Goal: Information Seeking & Learning: Learn about a topic

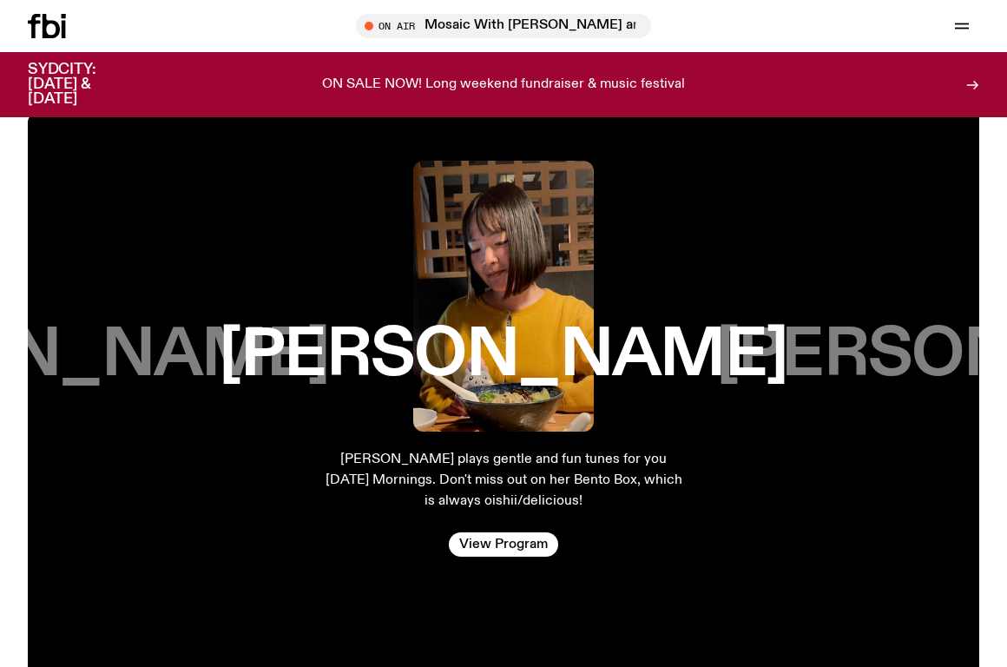
scroll to position [2528, 0]
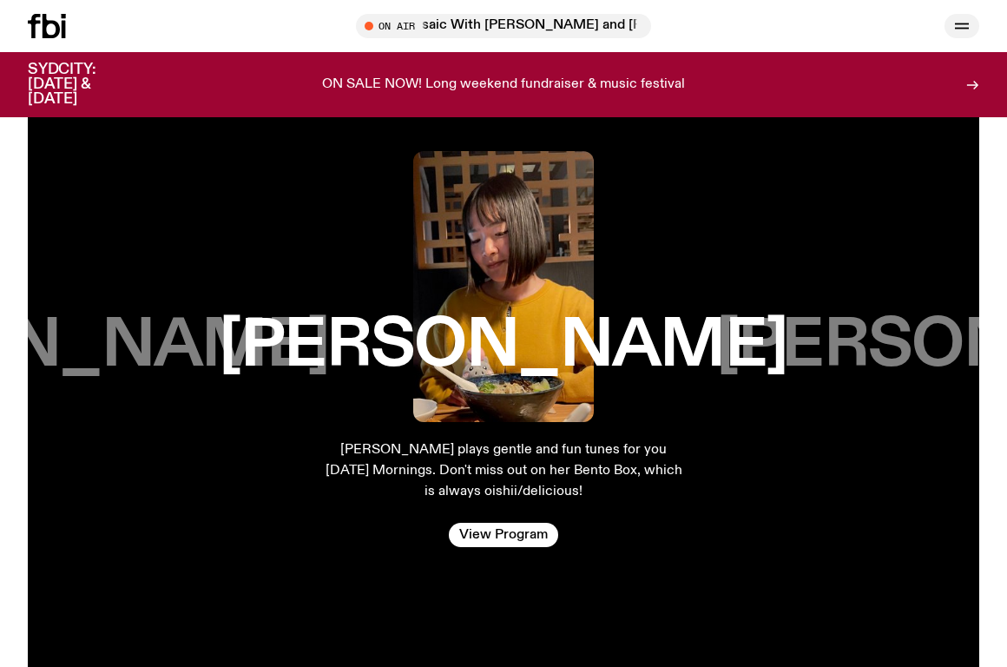
click at [959, 23] on icon "button" at bounding box center [961, 26] width 21 height 21
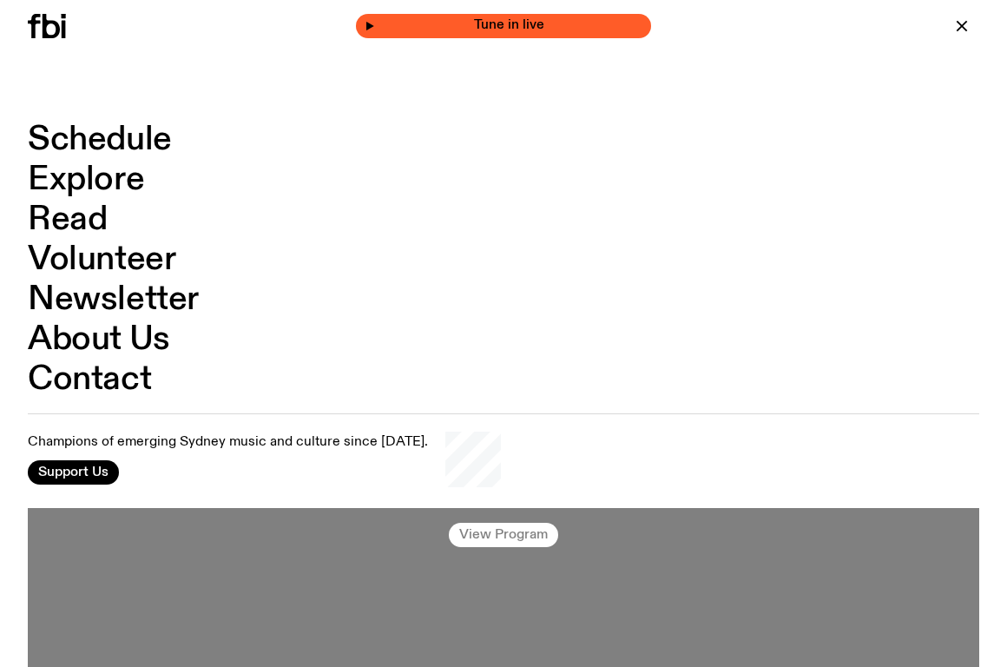
click at [503, 23] on span "Tune in live" at bounding box center [508, 25] width 267 height 13
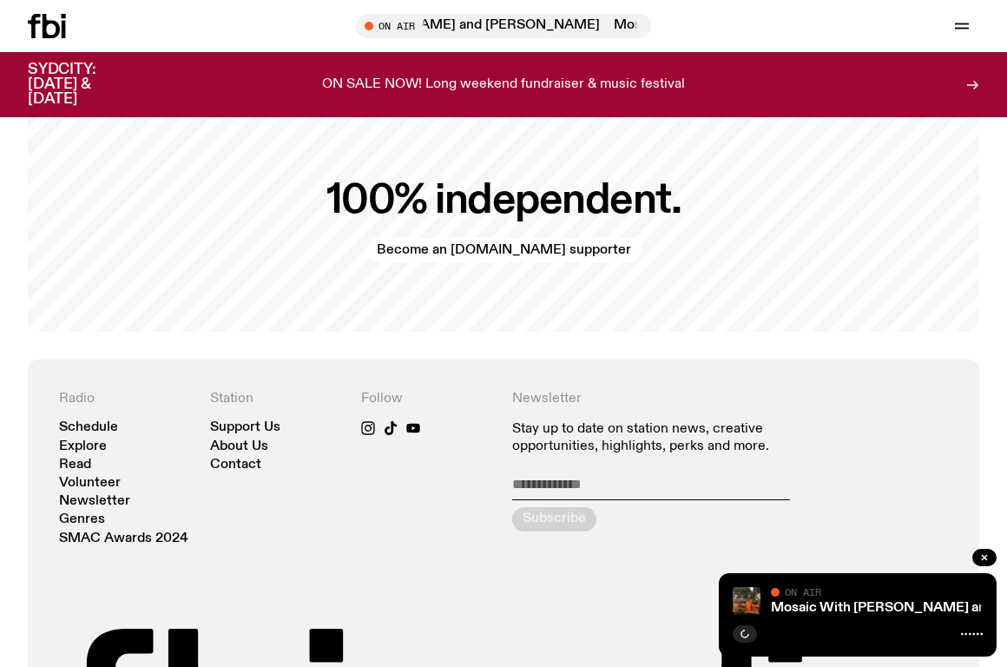
scroll to position [3172, 0]
click at [989, 556] on icon "button" at bounding box center [984, 557] width 10 height 10
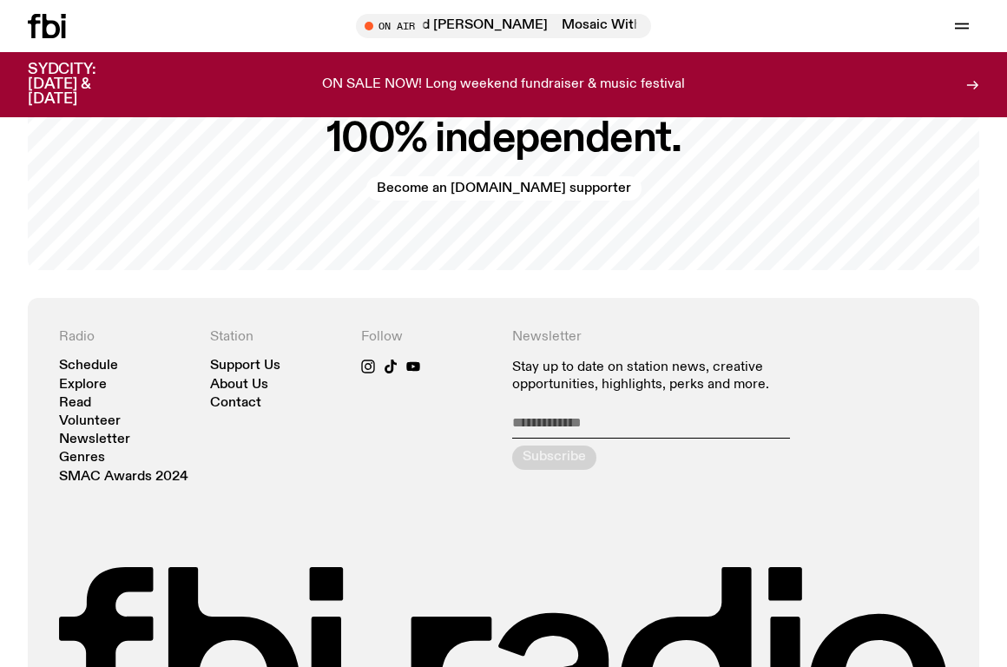
scroll to position [3301, 0]
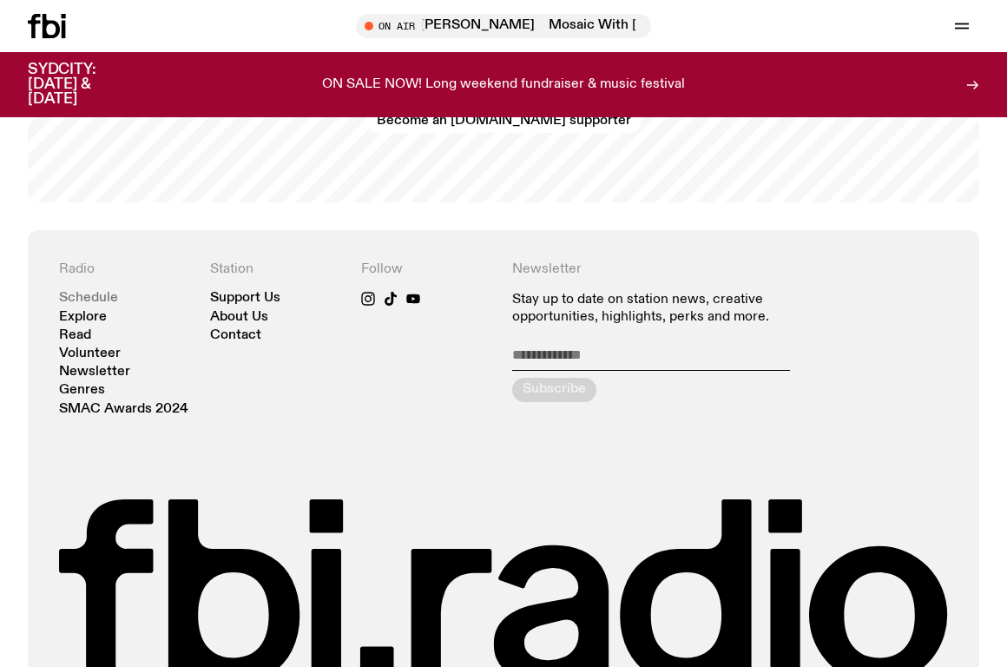
click at [84, 292] on link "Schedule" at bounding box center [88, 298] width 59 height 13
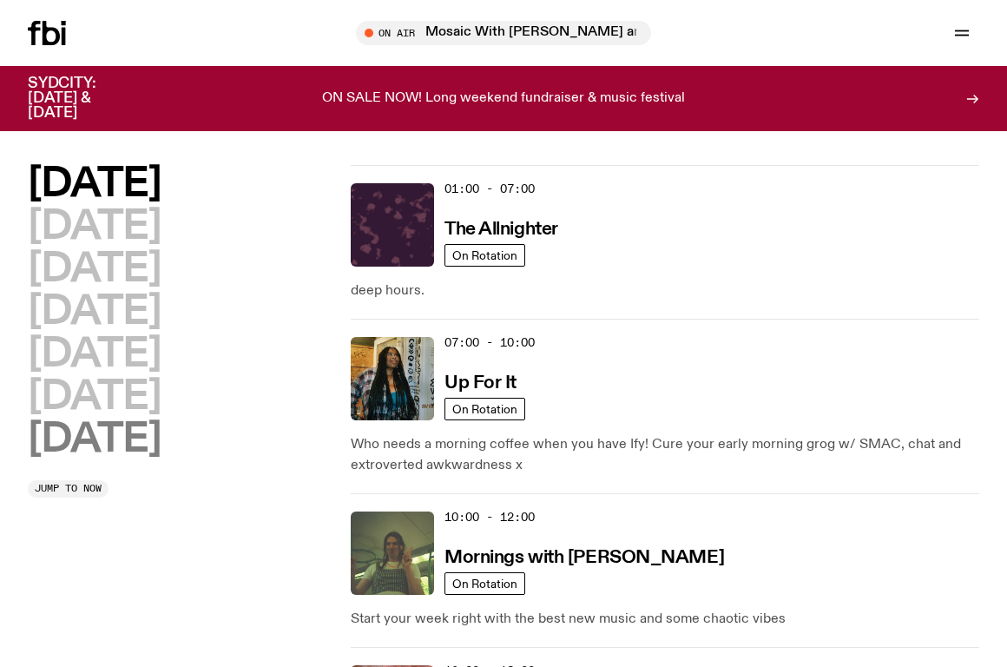
click at [140, 439] on h2 "[DATE]" at bounding box center [94, 439] width 133 height 39
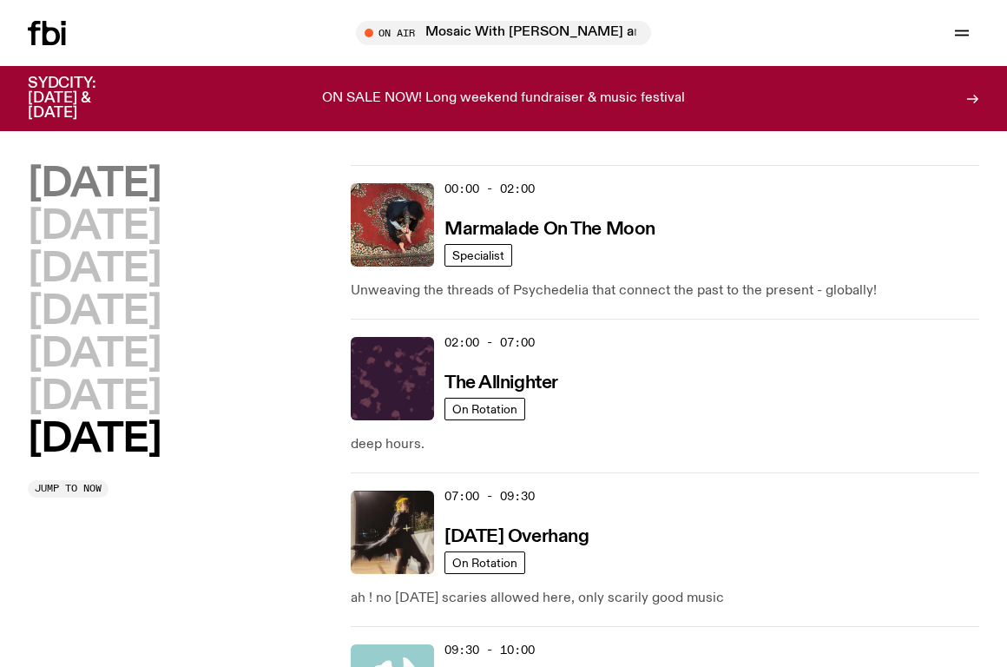
click at [124, 187] on h2 "[DATE]" at bounding box center [94, 184] width 133 height 39
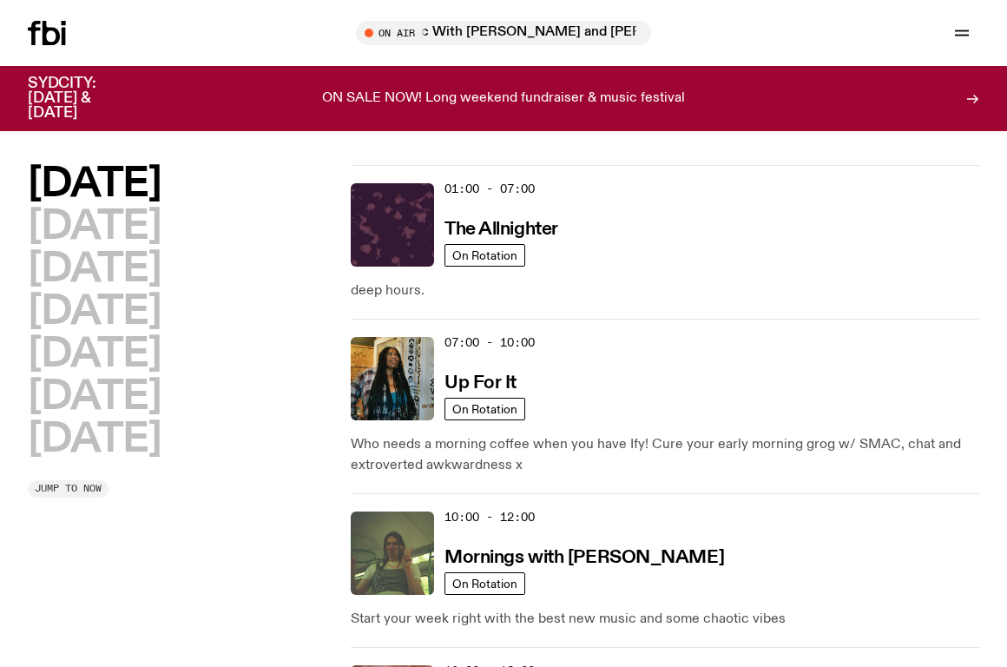
click at [89, 496] on button "Jump to now" at bounding box center [68, 488] width 81 height 17
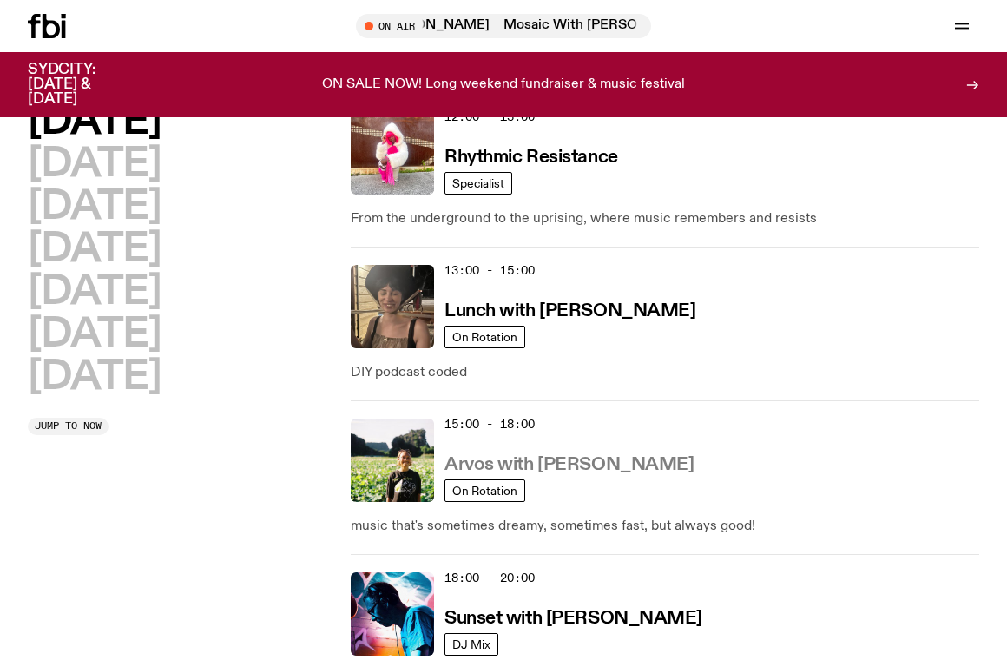
scroll to position [535, 0]
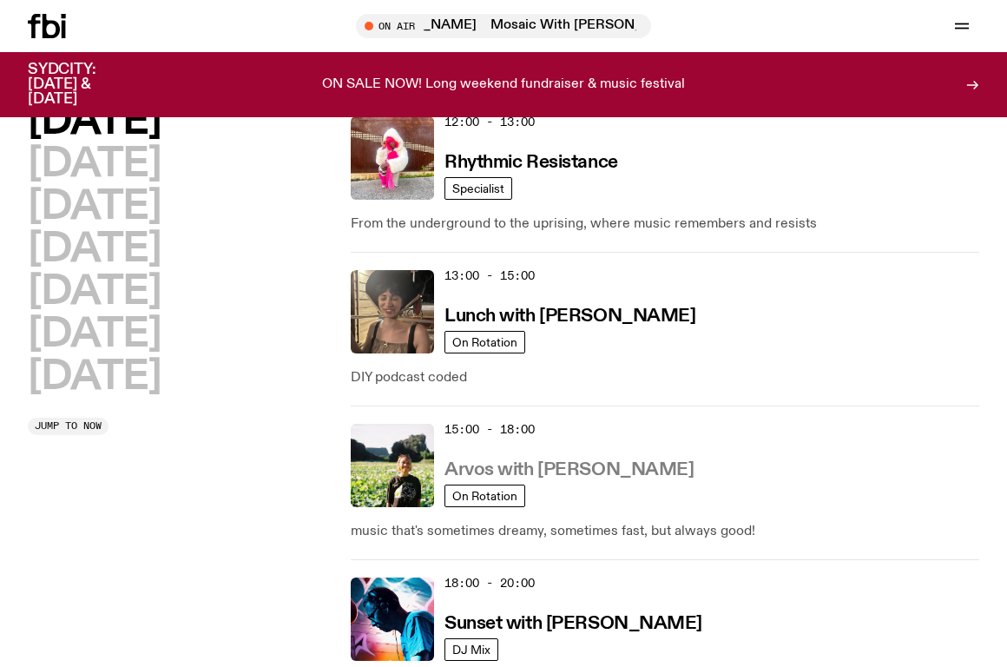
click at [579, 477] on h3 "Arvos with [PERSON_NAME]" at bounding box center [568, 470] width 249 height 18
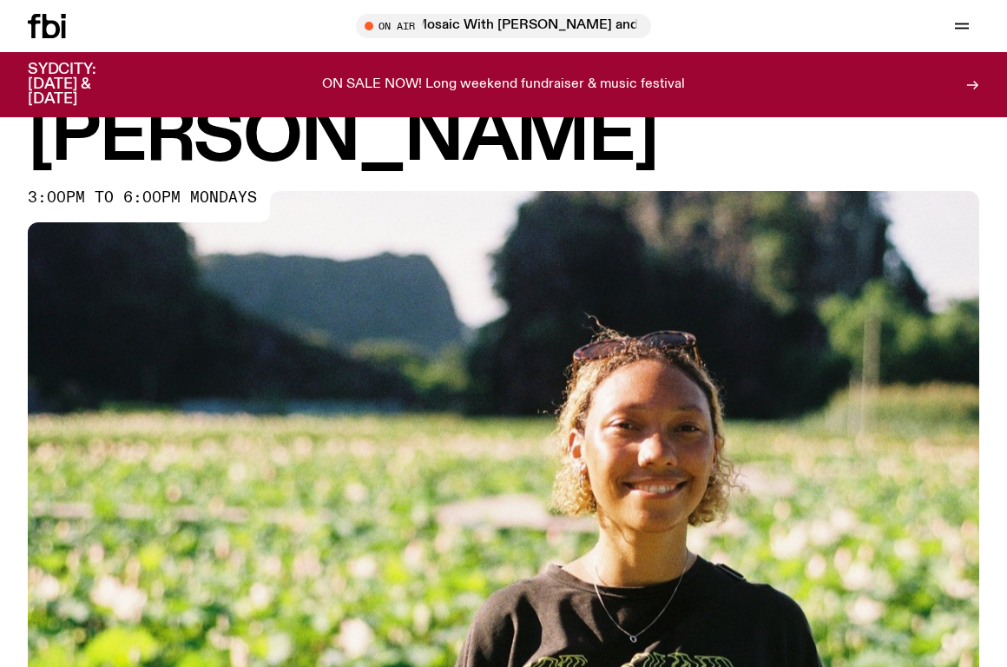
scroll to position [174, 0]
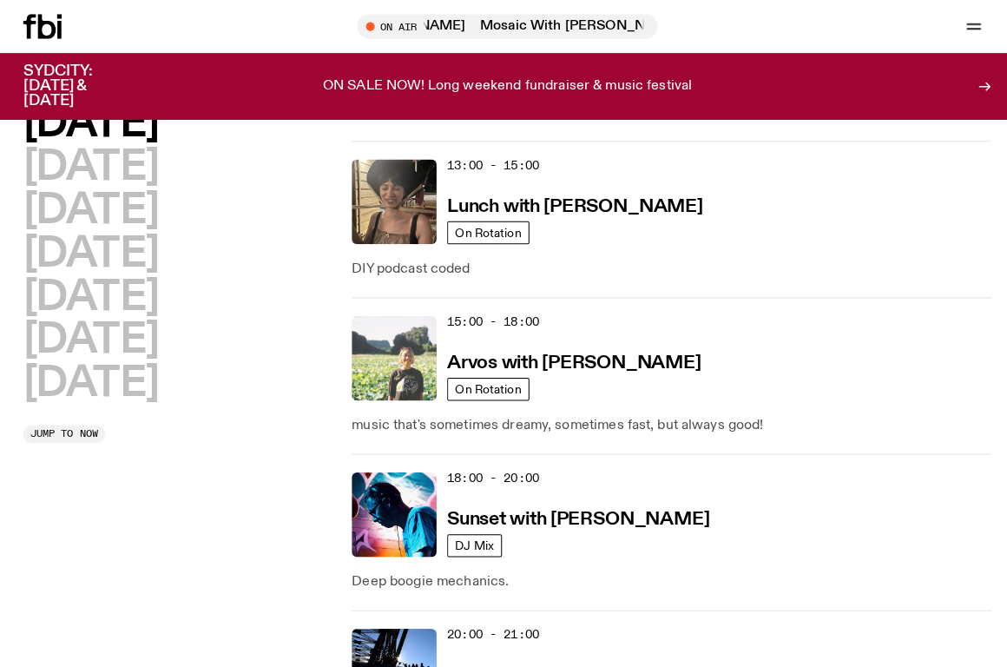
scroll to position [645, 0]
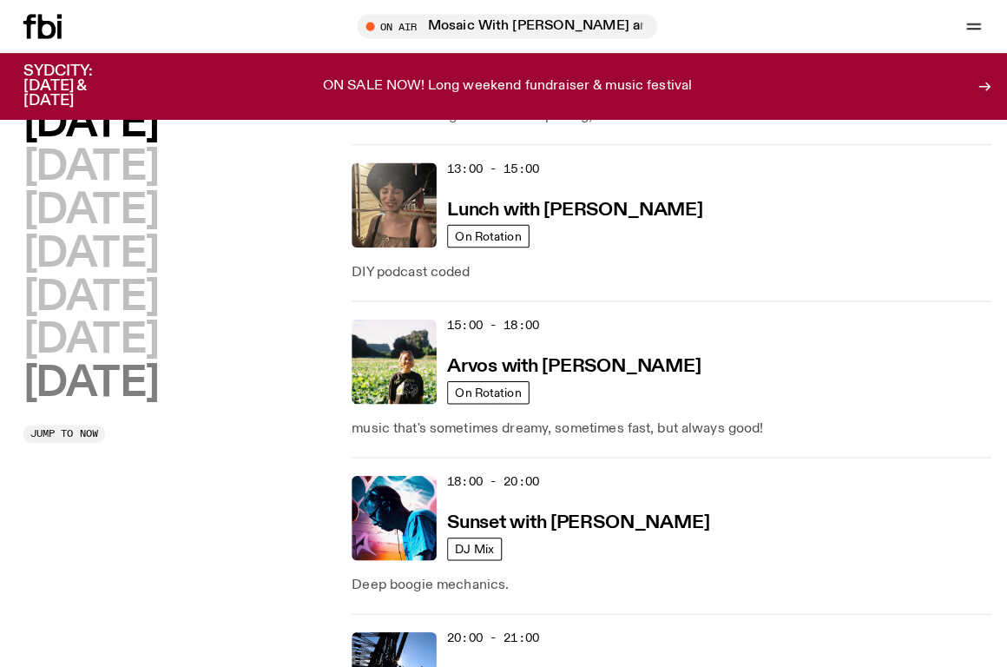
click at [103, 371] on h2 "[DATE]" at bounding box center [94, 377] width 133 height 39
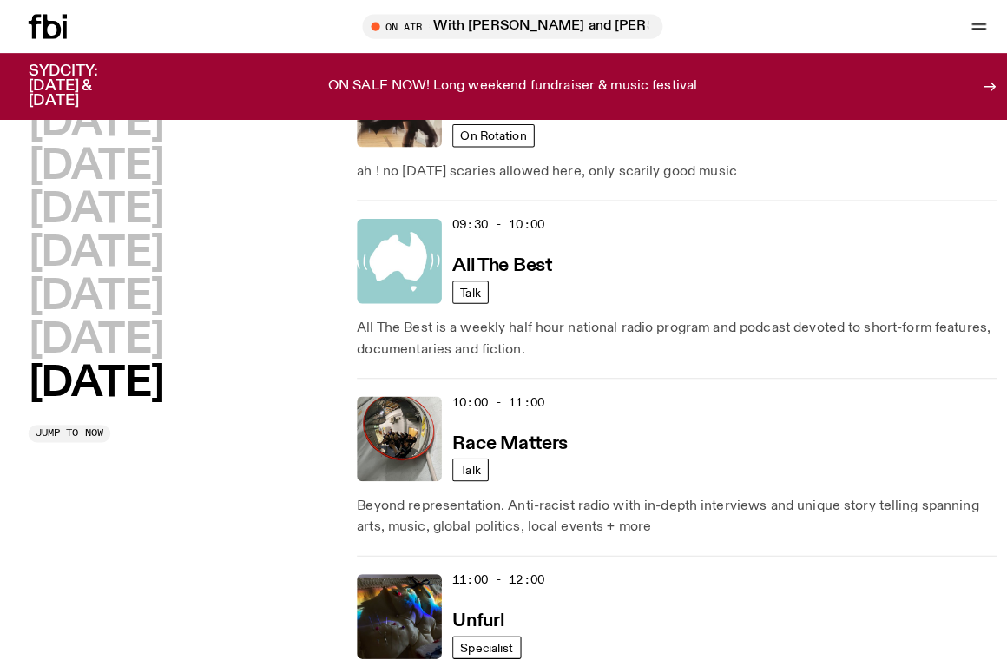
scroll to position [32, 0]
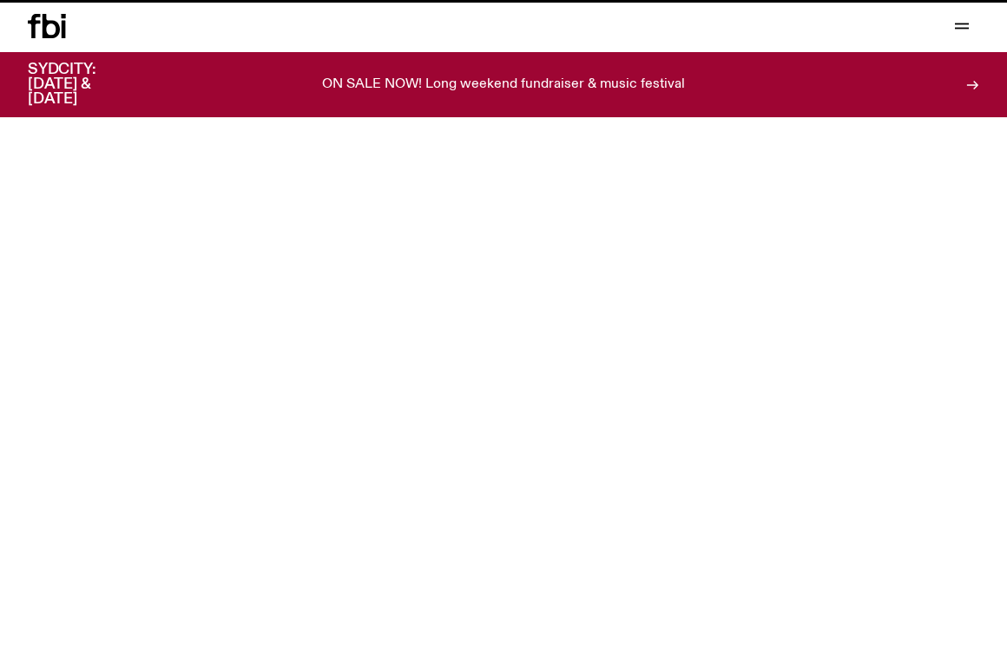
scroll to position [3301, 0]
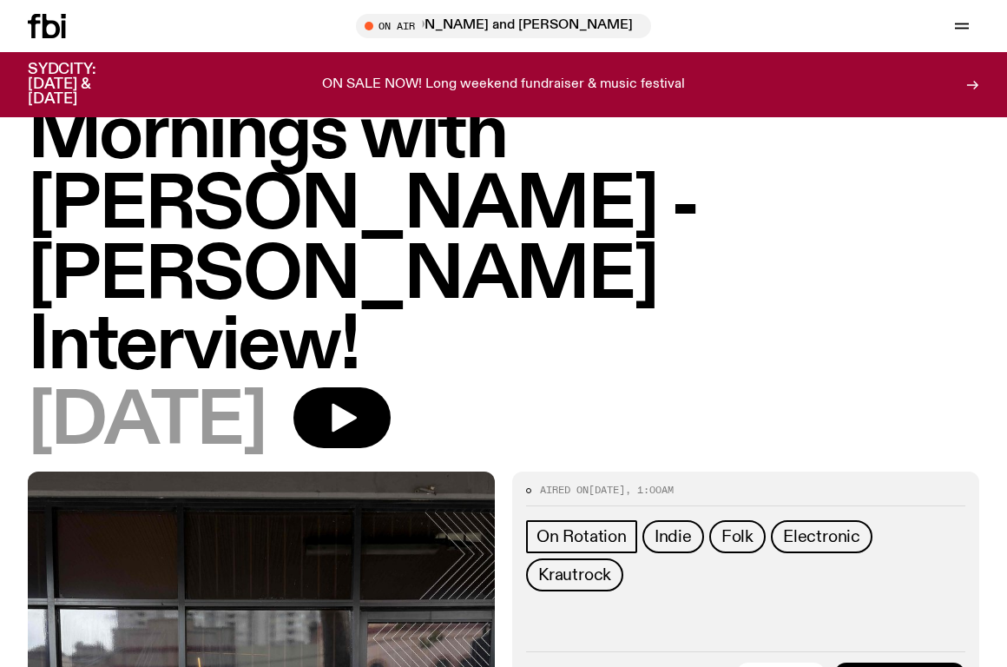
scroll to position [48, 0]
